Goal: Navigation & Orientation: Go to known website

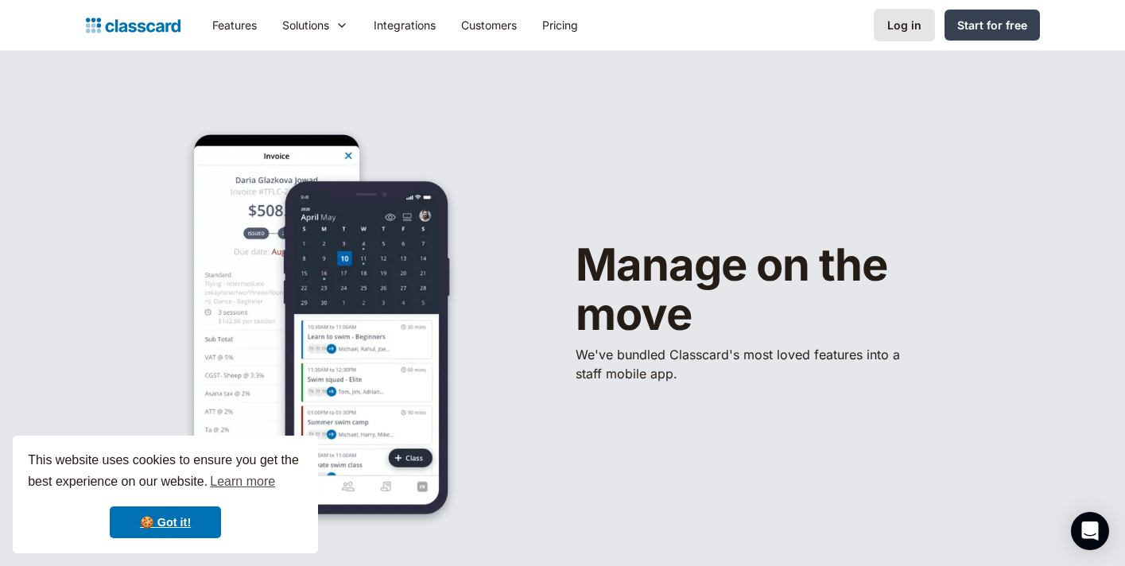
click at [903, 30] on div "Log in" at bounding box center [904, 25] width 34 height 17
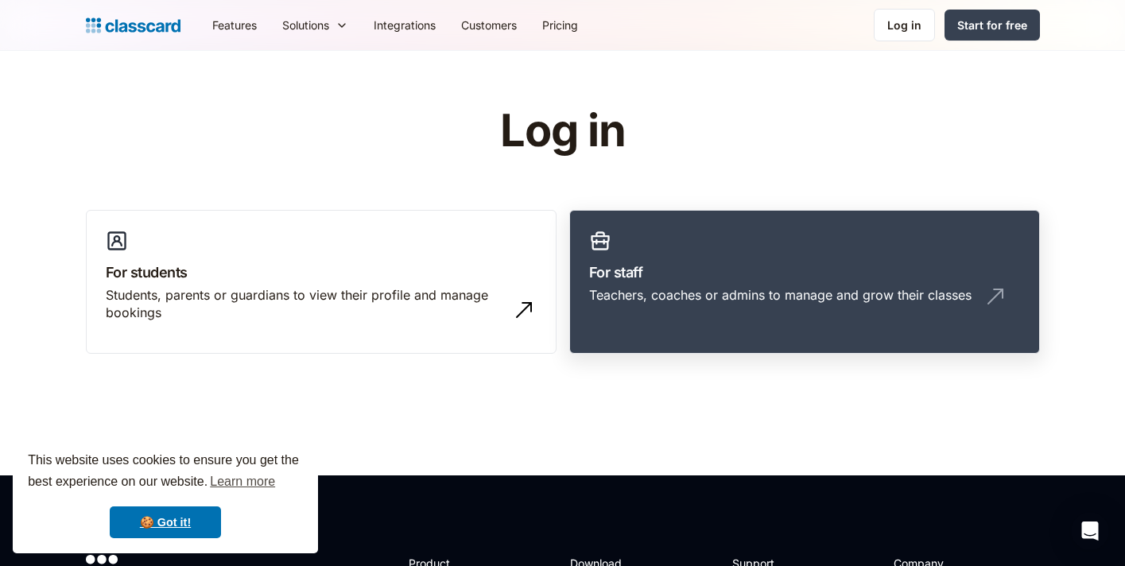
click at [791, 281] on h3 "For staff" at bounding box center [804, 271] width 431 height 21
